Goal: Check status: Check status

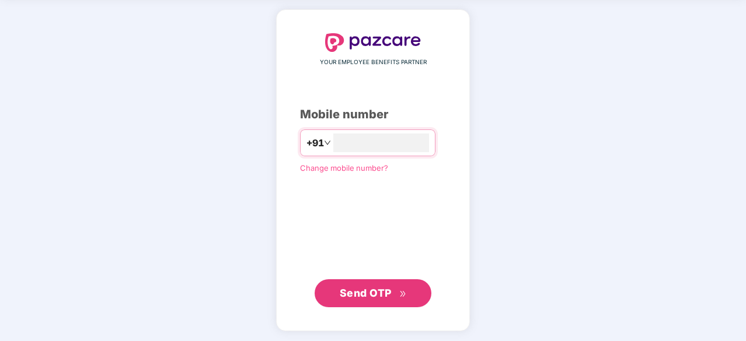
type input "**********"
click at [383, 295] on span "Send OTP" at bounding box center [366, 292] width 52 height 12
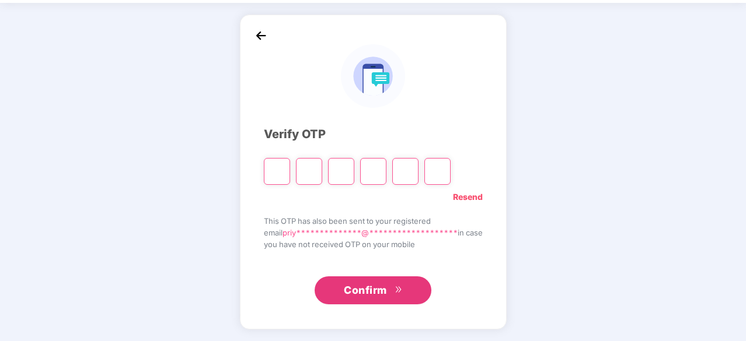
scroll to position [39, 0]
paste input "*"
type input "*"
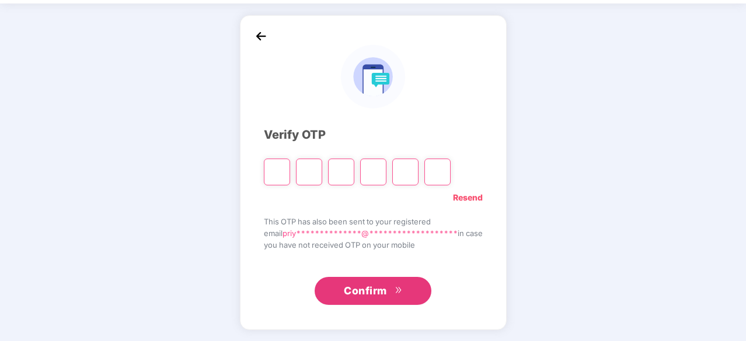
type input "*"
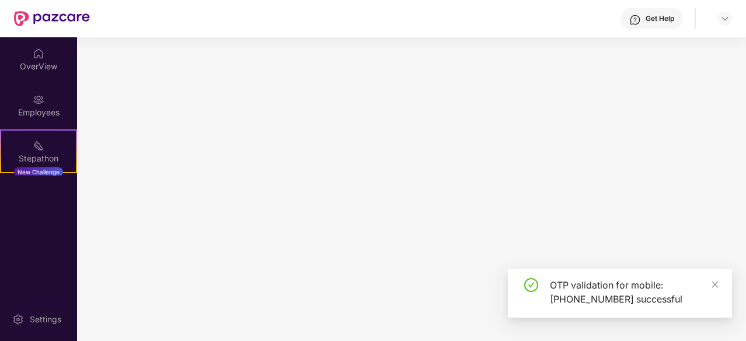
scroll to position [0, 0]
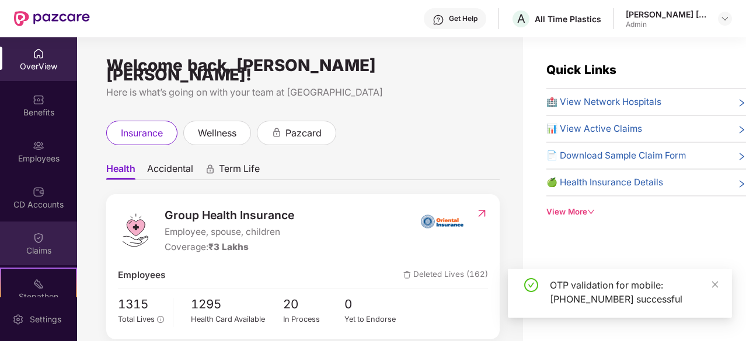
click at [37, 237] on img at bounding box center [39, 238] width 12 height 12
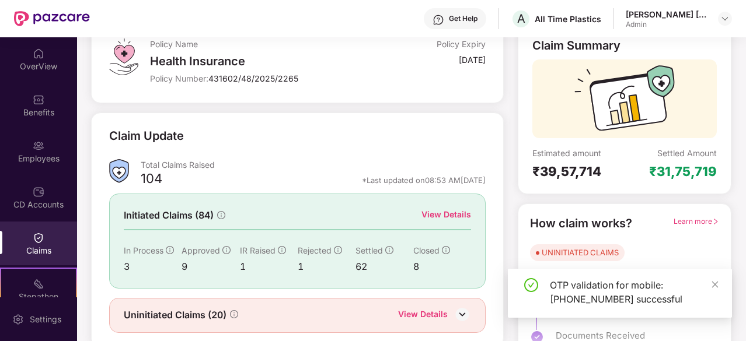
scroll to position [114, 0]
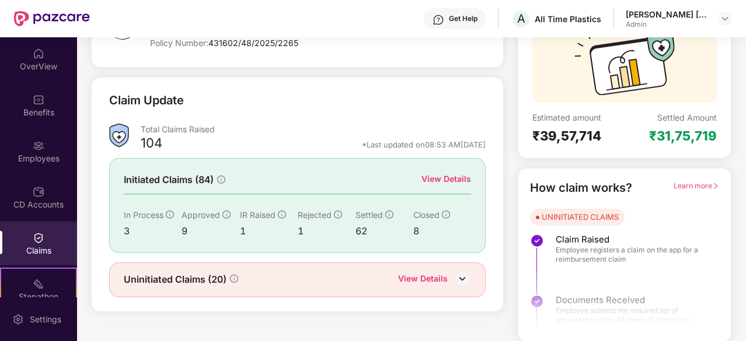
click at [442, 275] on div "View Details" at bounding box center [423, 279] width 50 height 15
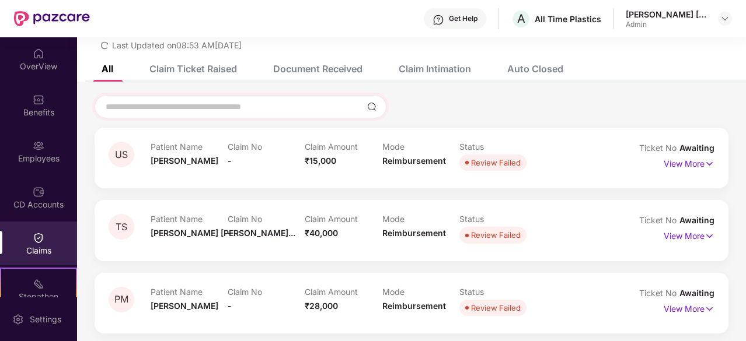
scroll to position [0, 0]
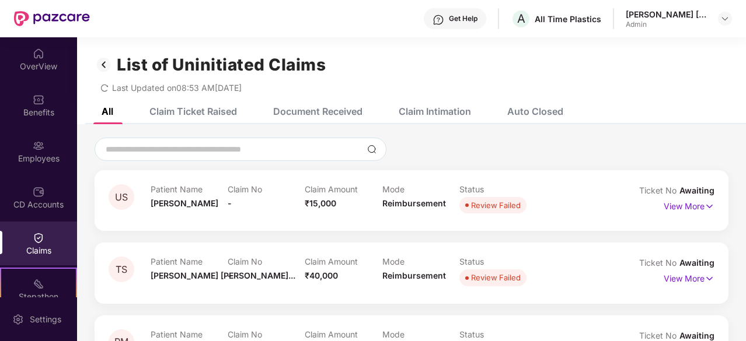
click at [203, 111] on div "Claim Ticket Raised" at bounding box center [193, 112] width 88 height 12
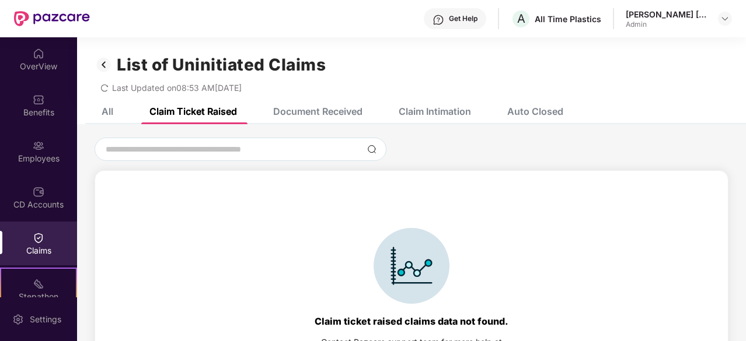
click at [350, 115] on div "Document Received" at bounding box center [317, 112] width 89 height 12
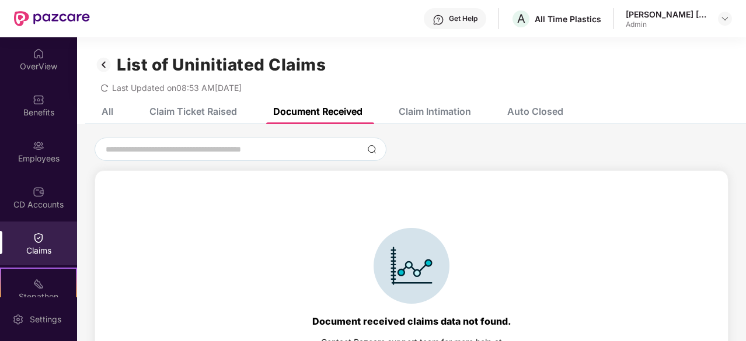
click at [408, 113] on div "Claim Intimation" at bounding box center [434, 112] width 72 height 12
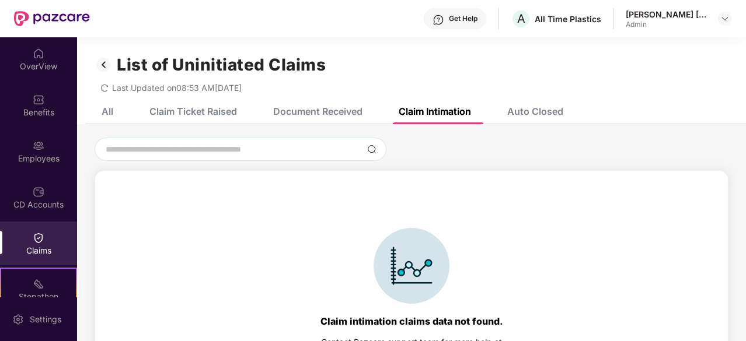
click at [97, 113] on div "All" at bounding box center [98, 112] width 29 height 12
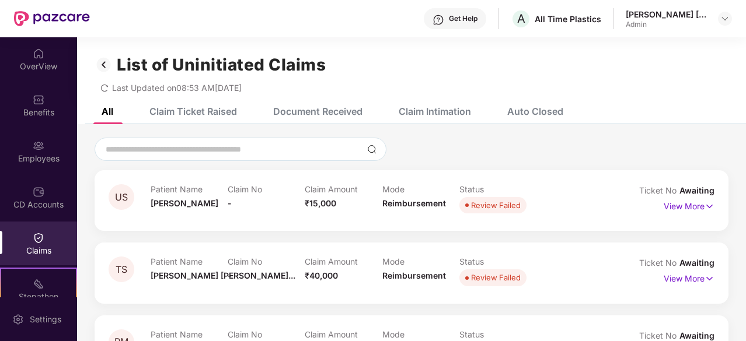
click at [40, 234] on img at bounding box center [39, 238] width 12 height 12
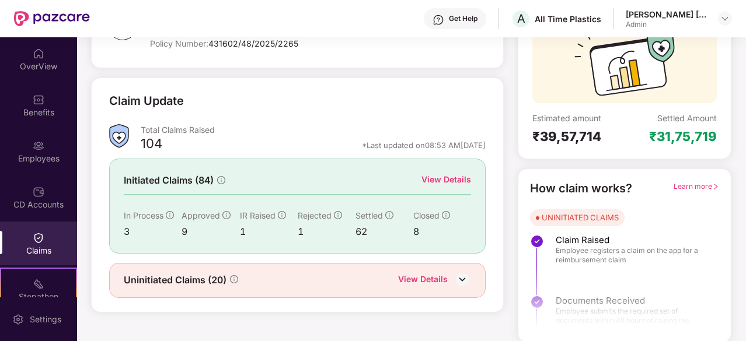
scroll to position [114, 0]
click at [434, 178] on div "View Details" at bounding box center [446, 179] width 50 height 13
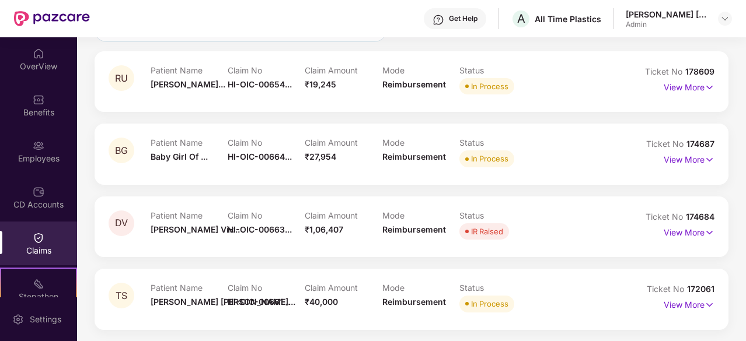
scroll to position [0, 0]
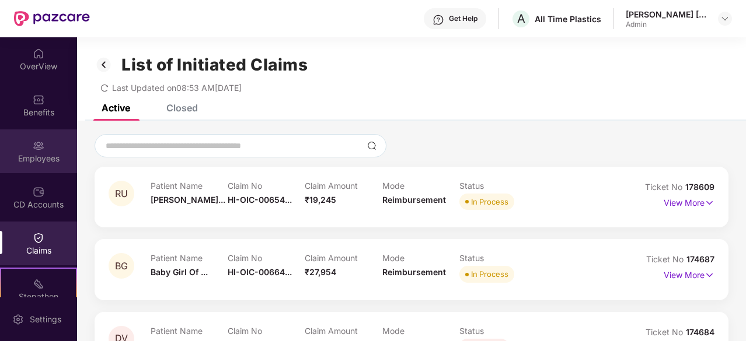
click at [25, 153] on div "Employees" at bounding box center [38, 159] width 77 height 12
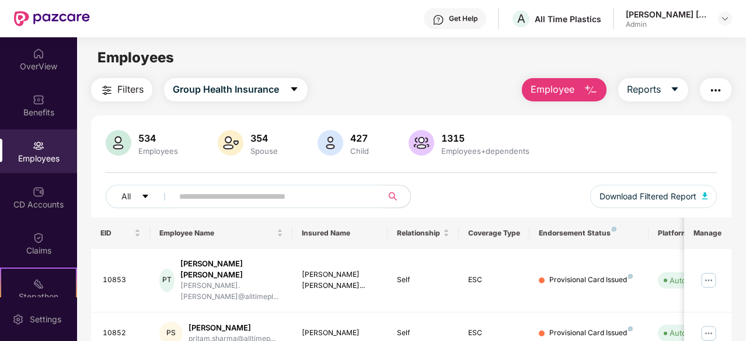
click at [190, 200] on input "text" at bounding box center [272, 197] width 187 height 18
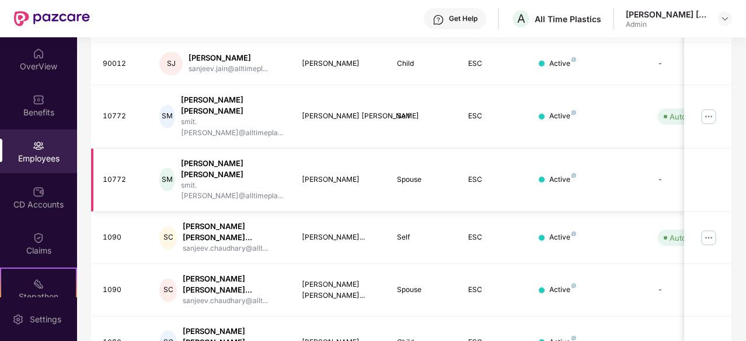
scroll to position [317, 0]
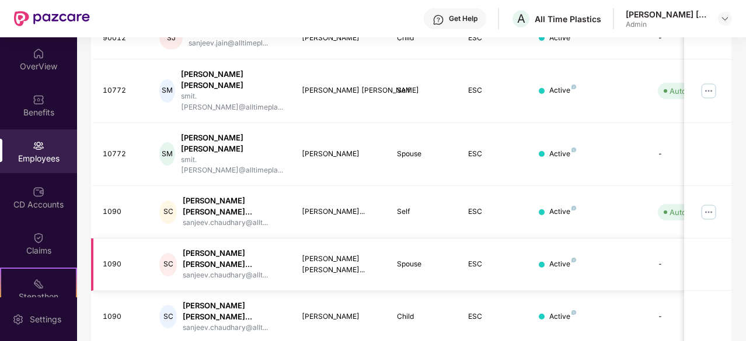
type input "*******"
click at [118, 259] on div "1090" at bounding box center [122, 264] width 39 height 11
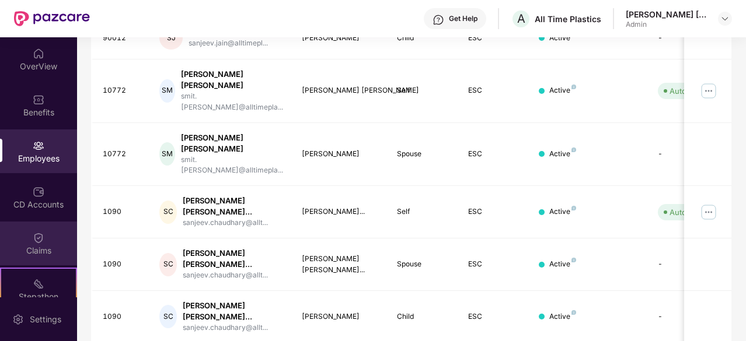
click at [46, 235] on div "Claims" at bounding box center [38, 244] width 77 height 44
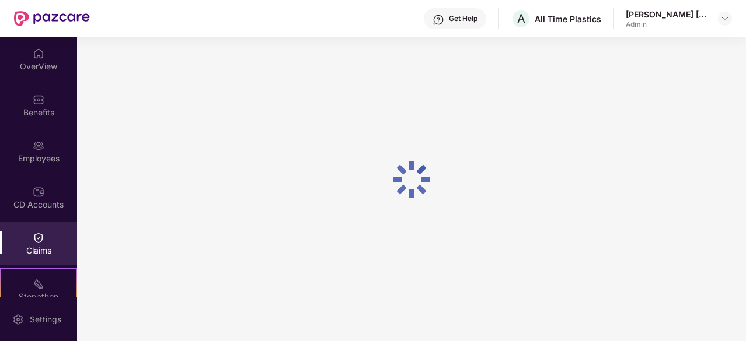
scroll to position [114, 0]
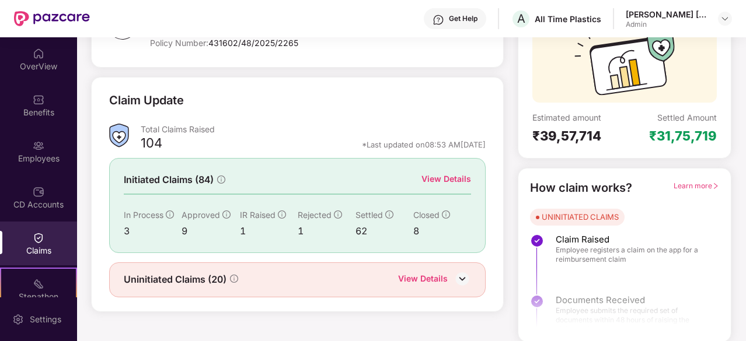
click at [463, 178] on div "View Details" at bounding box center [446, 179] width 50 height 13
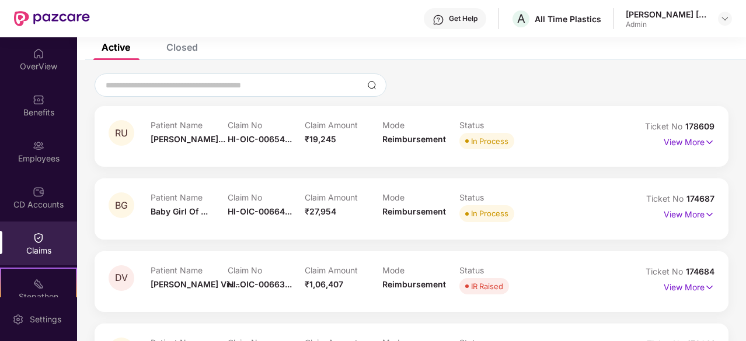
scroll to position [0, 0]
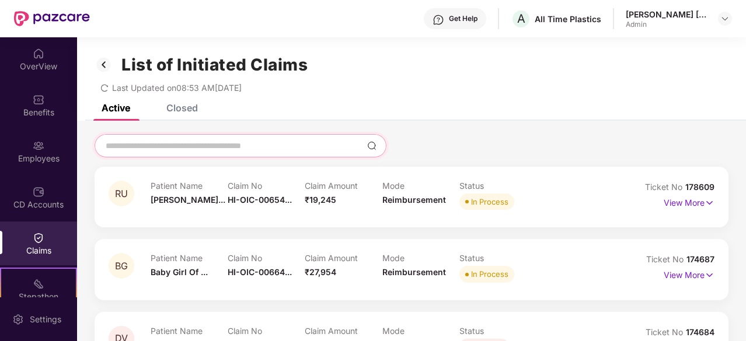
click at [218, 148] on input at bounding box center [233, 146] width 258 height 12
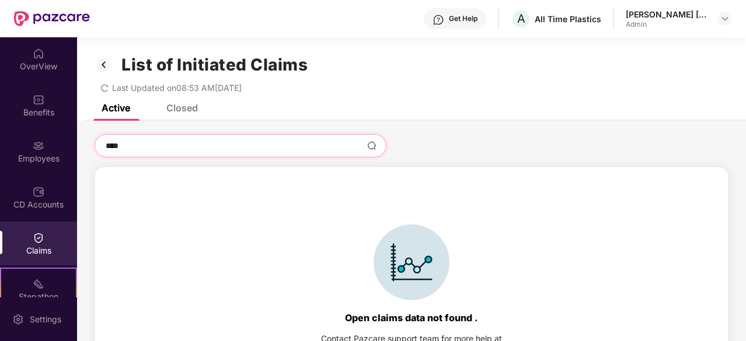
type input "****"
click at [189, 104] on div "Closed" at bounding box center [182, 108] width 32 height 12
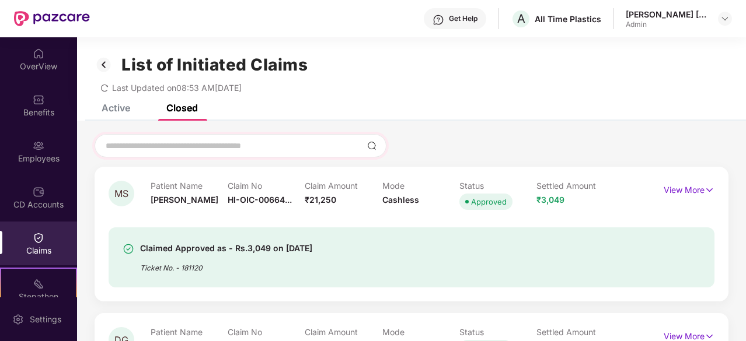
scroll to position [58, 0]
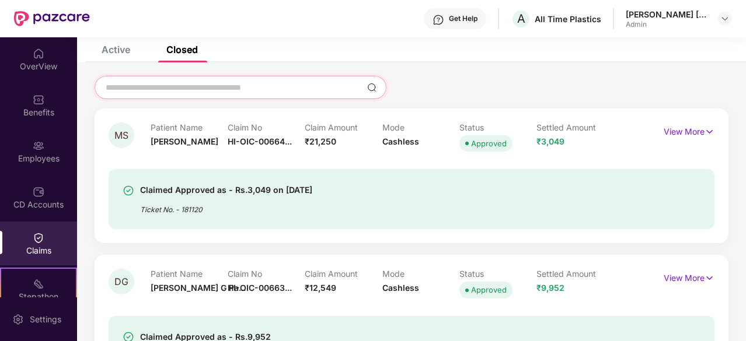
click at [205, 90] on input at bounding box center [233, 88] width 258 height 12
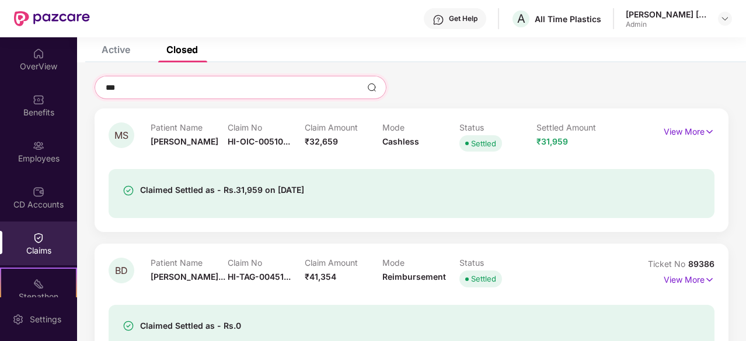
scroll to position [50, 0]
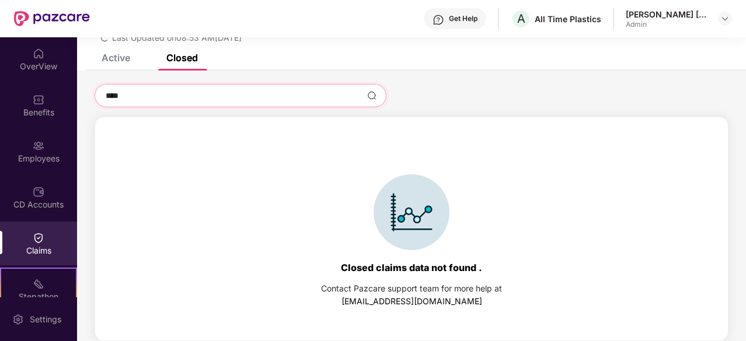
type input "****"
click at [109, 58] on div "Active" at bounding box center [116, 58] width 29 height 12
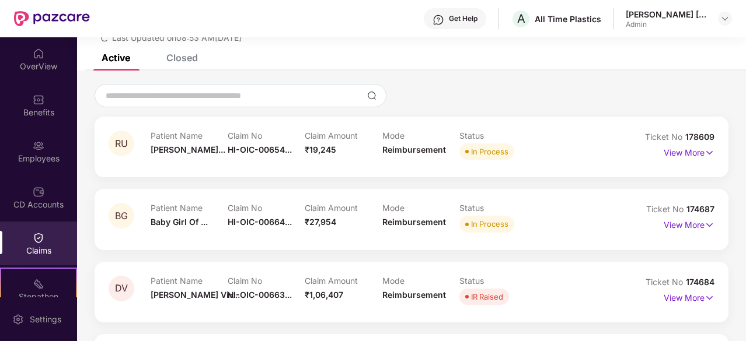
click at [179, 55] on div "Closed" at bounding box center [182, 58] width 32 height 12
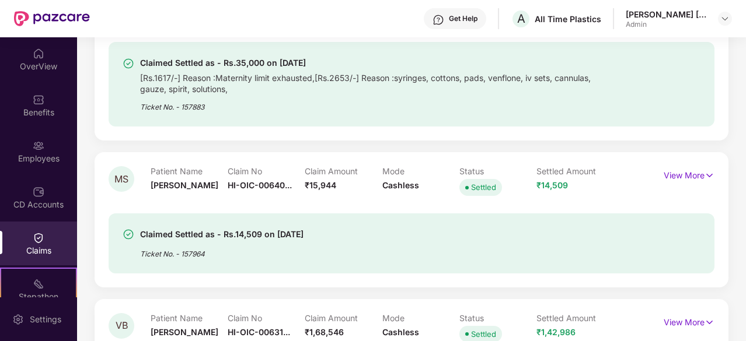
scroll to position [3025, 0]
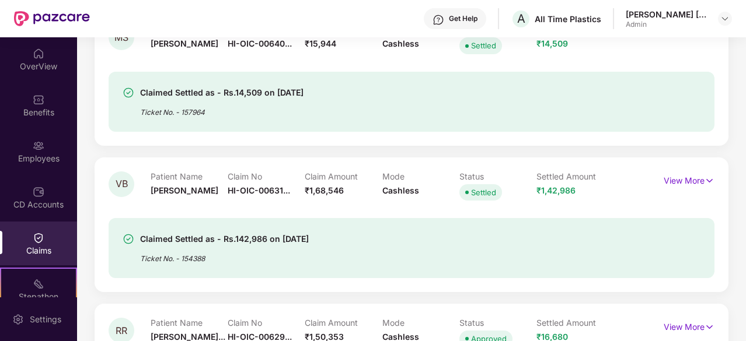
click at [30, 240] on div "Claims" at bounding box center [38, 244] width 77 height 44
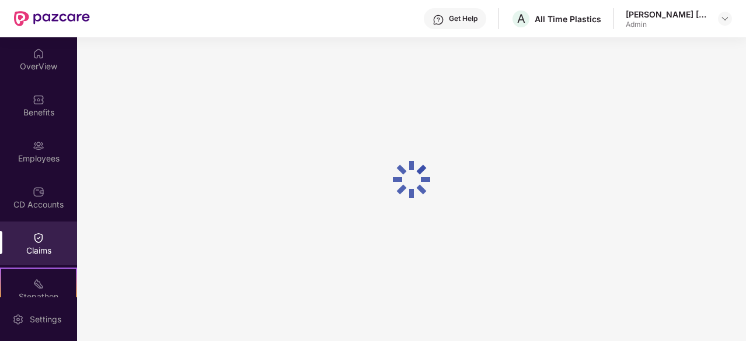
scroll to position [114, 0]
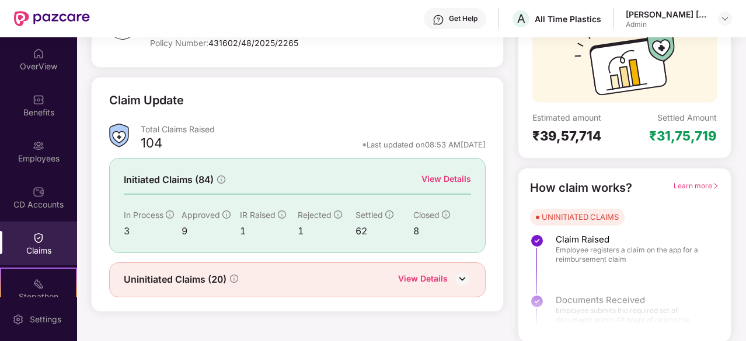
click at [441, 279] on div "View Details" at bounding box center [423, 279] width 50 height 15
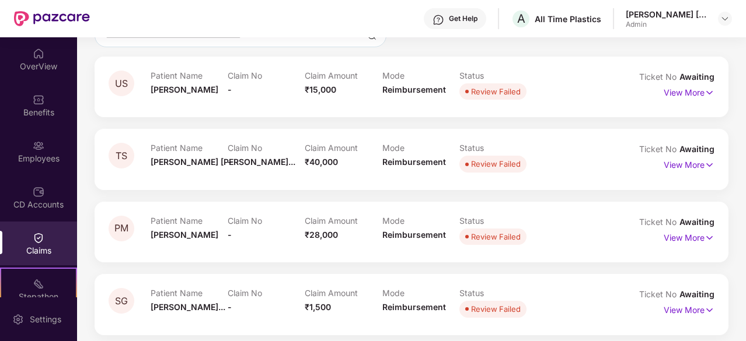
scroll to position [0, 0]
